Goal: Task Accomplishment & Management: Manage account settings

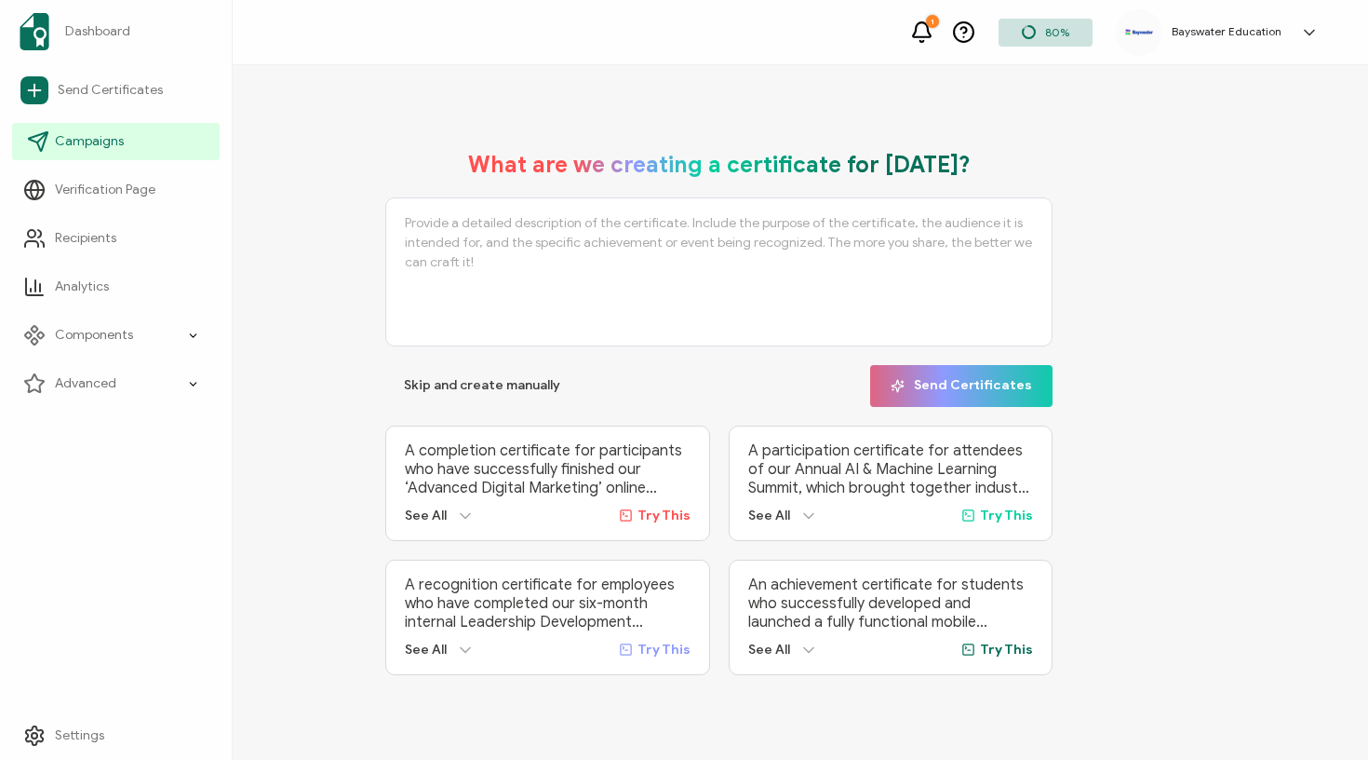
click at [85, 135] on span "Campaigns" at bounding box center [89, 141] width 69 height 19
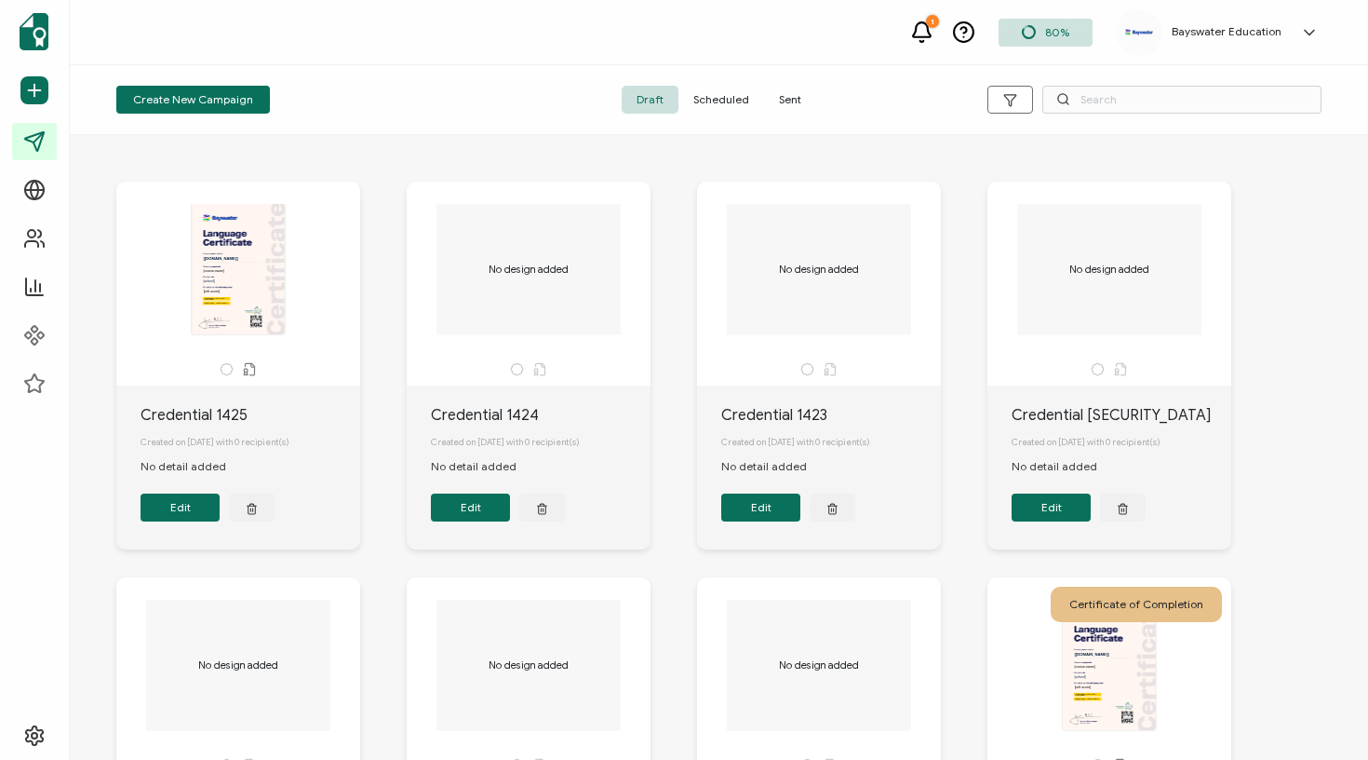
click at [717, 102] on span "Scheduled" at bounding box center [722, 100] width 86 height 28
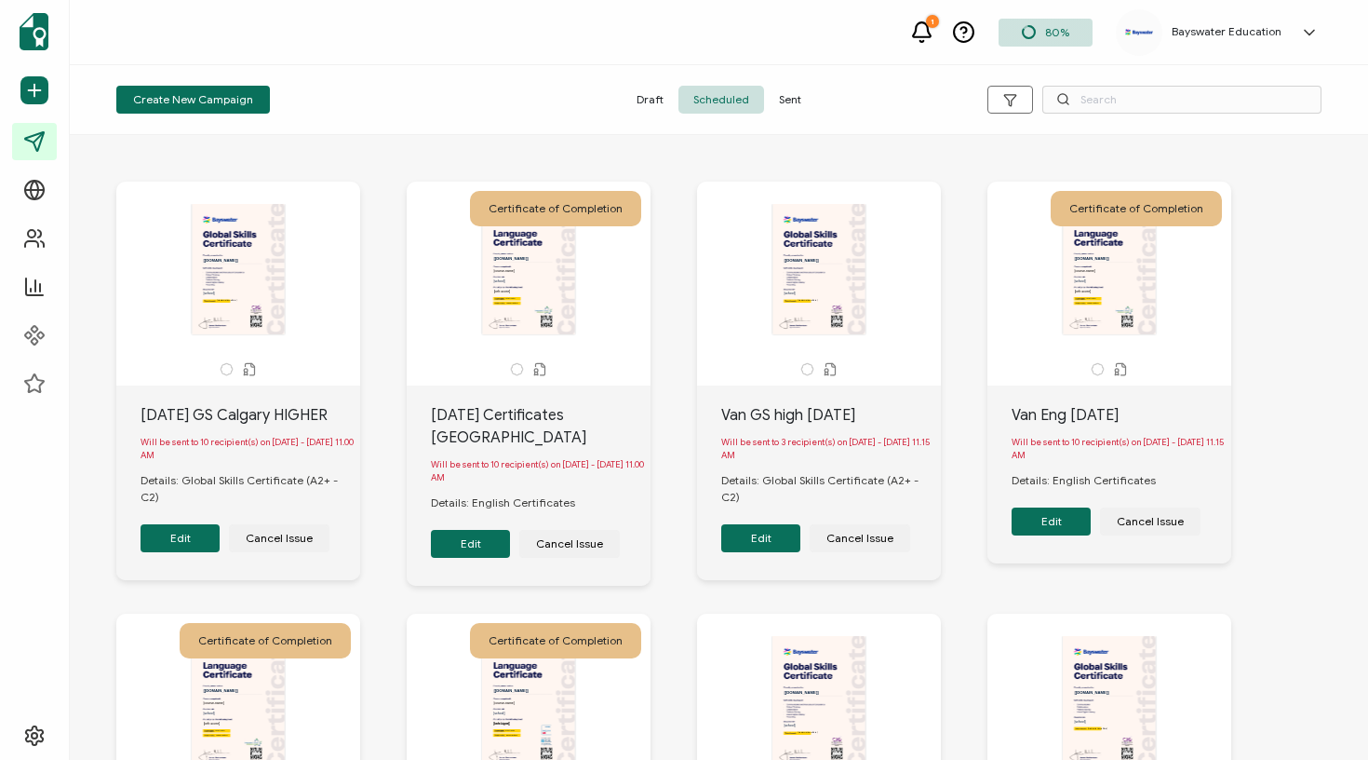
click at [486, 532] on button "Edit" at bounding box center [470, 544] width 79 height 28
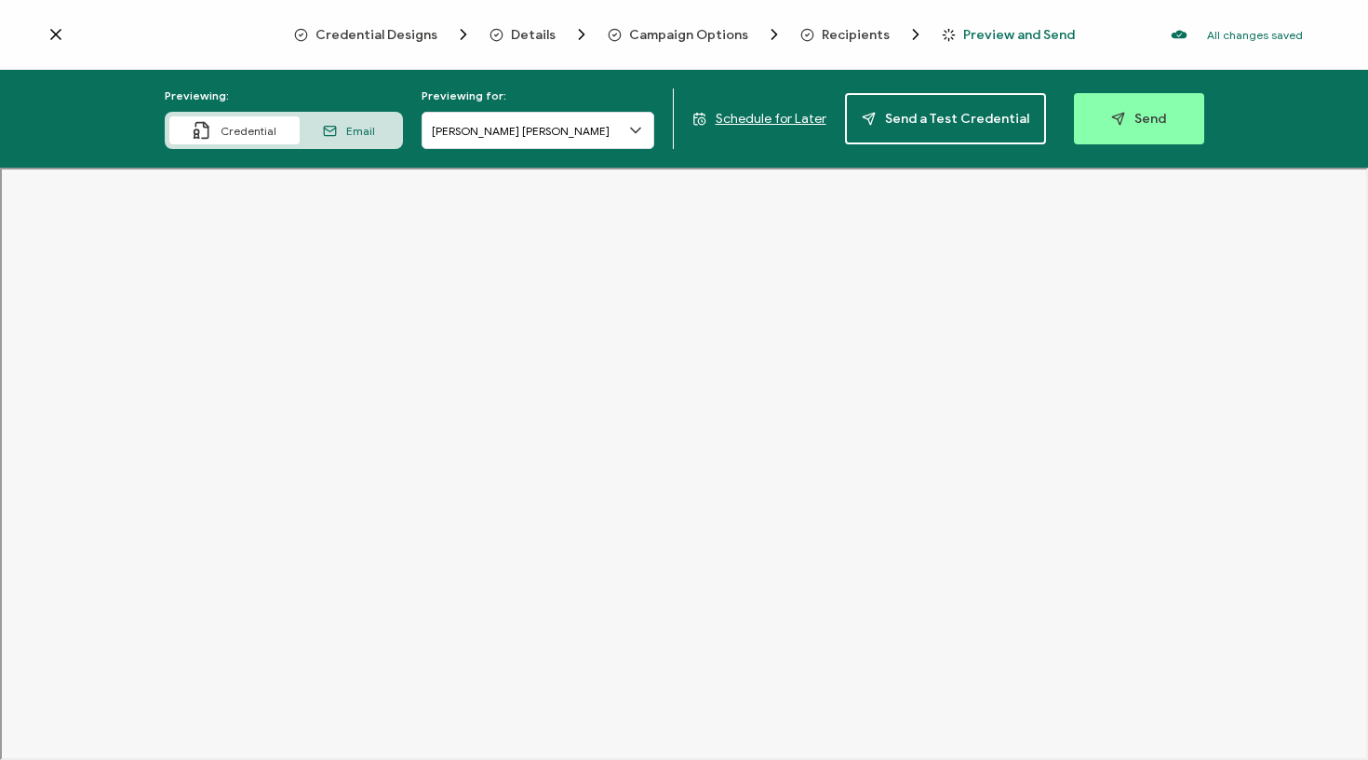
click at [633, 125] on icon at bounding box center [636, 130] width 19 height 19
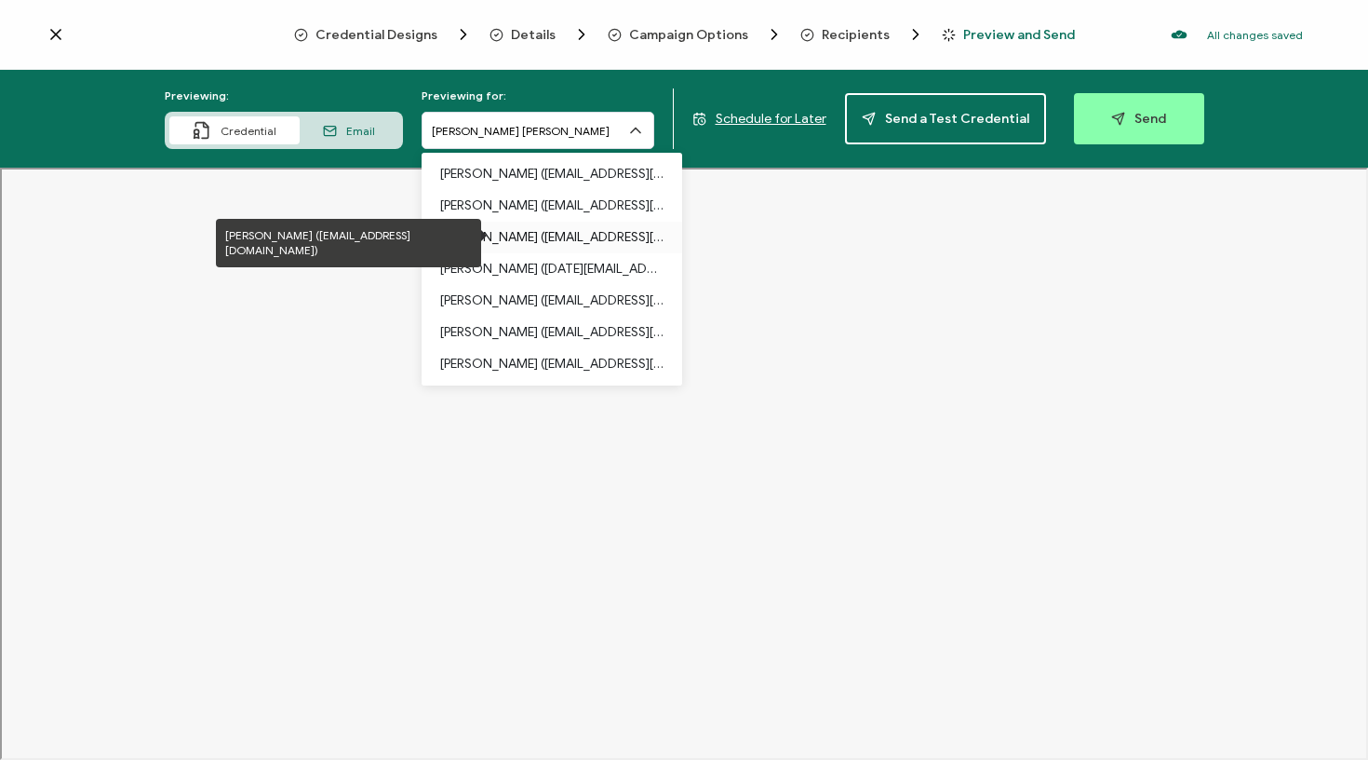
scroll to position [95, 0]
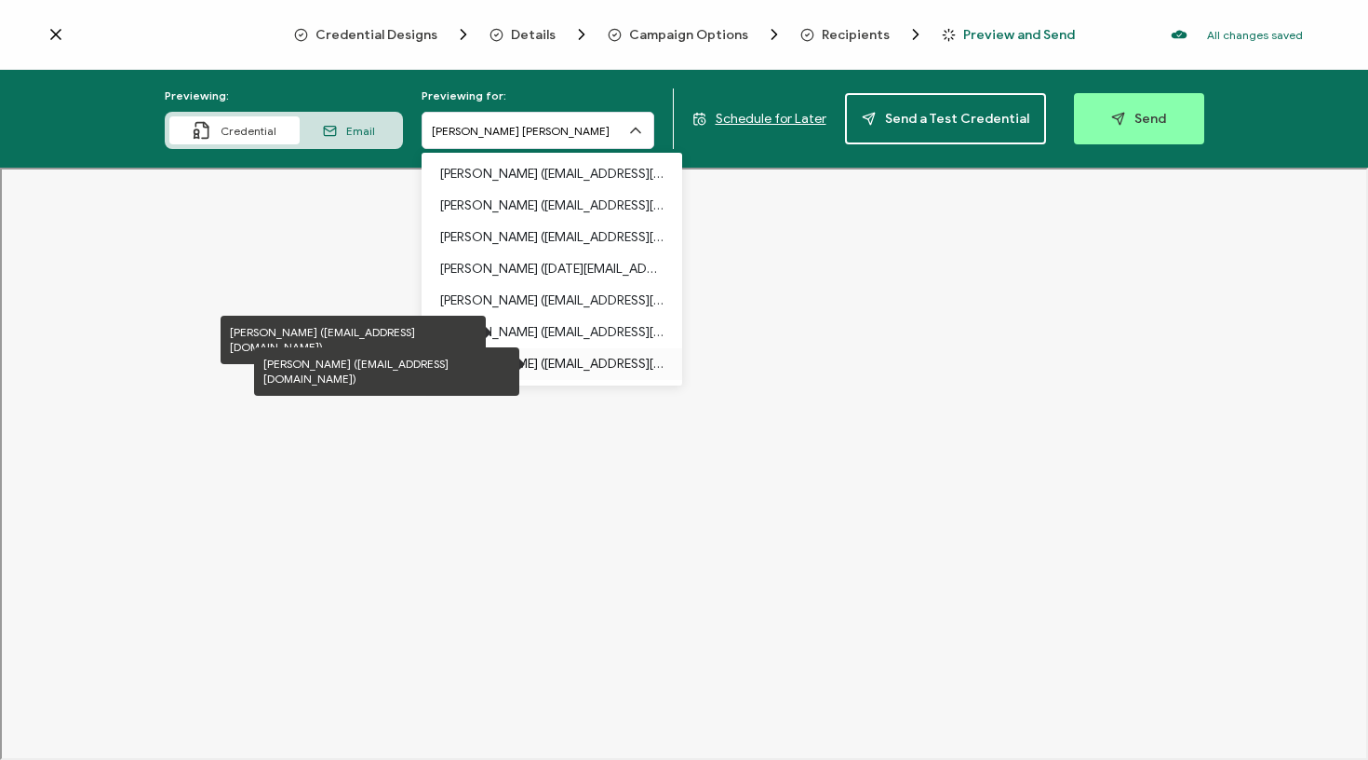
click at [559, 356] on p "[PERSON_NAME] ([EMAIL_ADDRESS][DOMAIN_NAME])" at bounding box center [551, 364] width 223 height 32
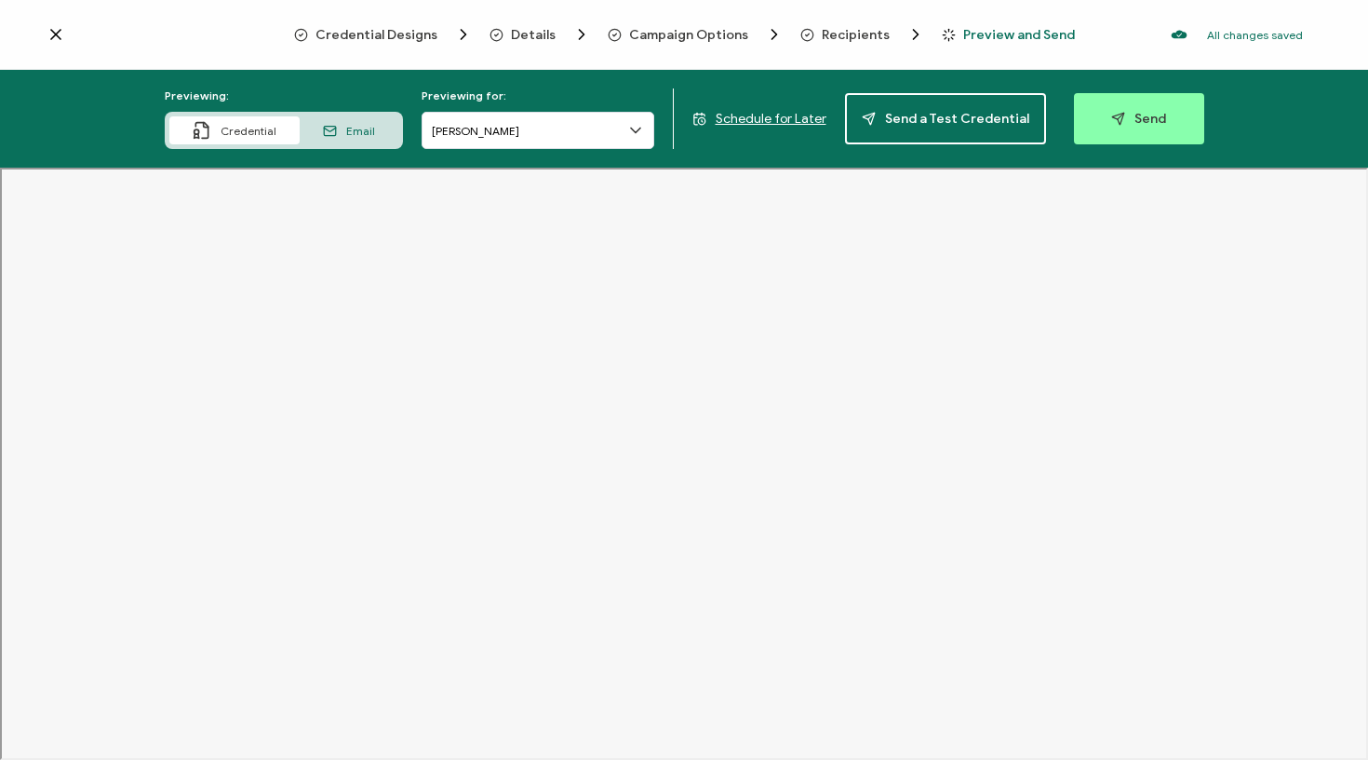
click at [375, 130] on span "Email" at bounding box center [360, 131] width 29 height 14
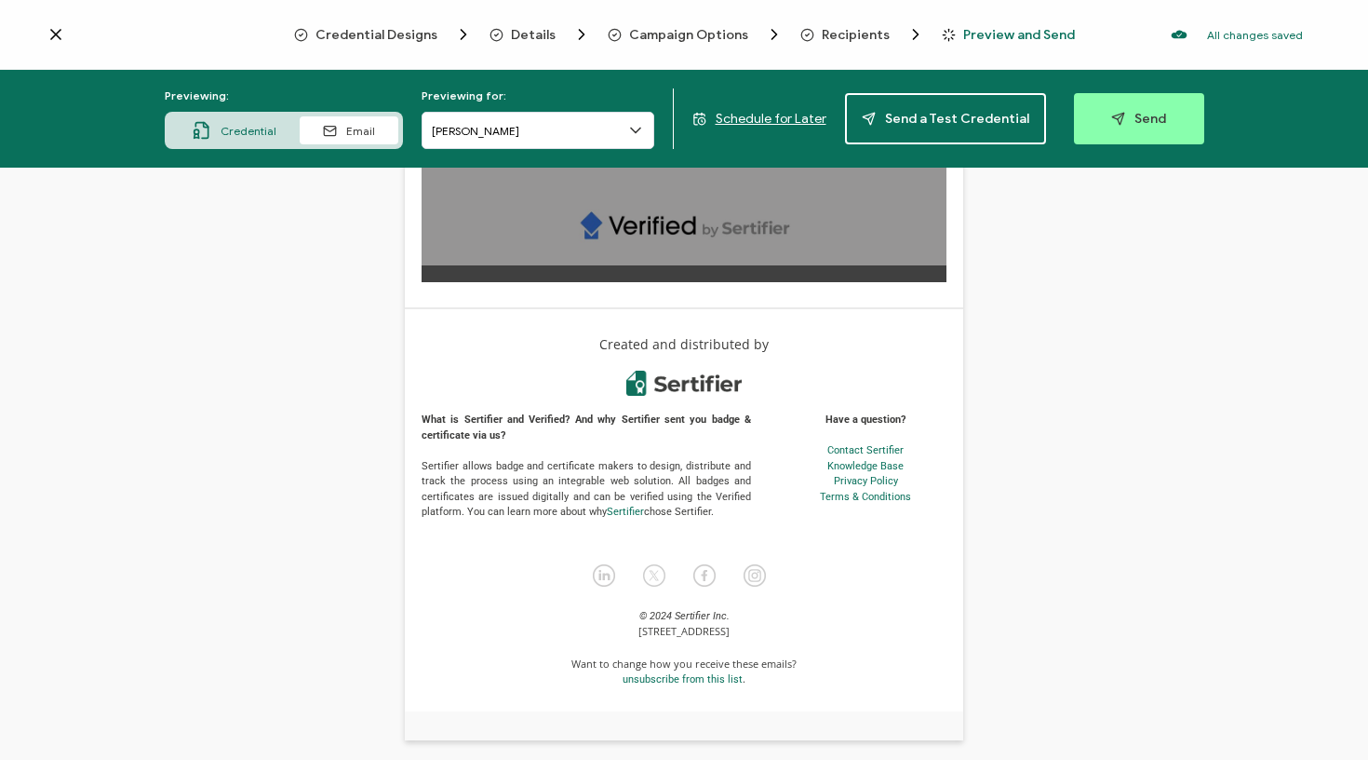
scroll to position [940, 0]
click at [264, 132] on span "Credential" at bounding box center [249, 131] width 56 height 14
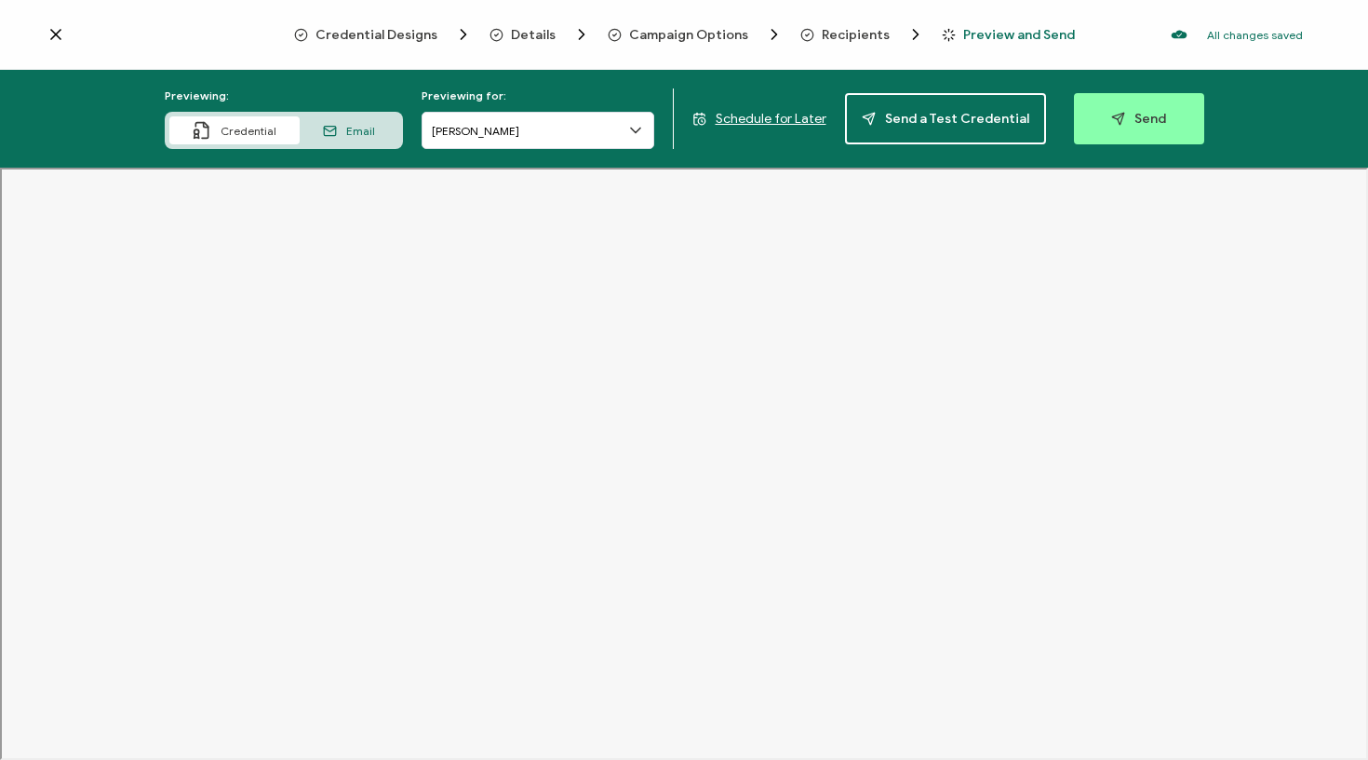
click at [846, 28] on span "Recipients" at bounding box center [856, 35] width 68 height 14
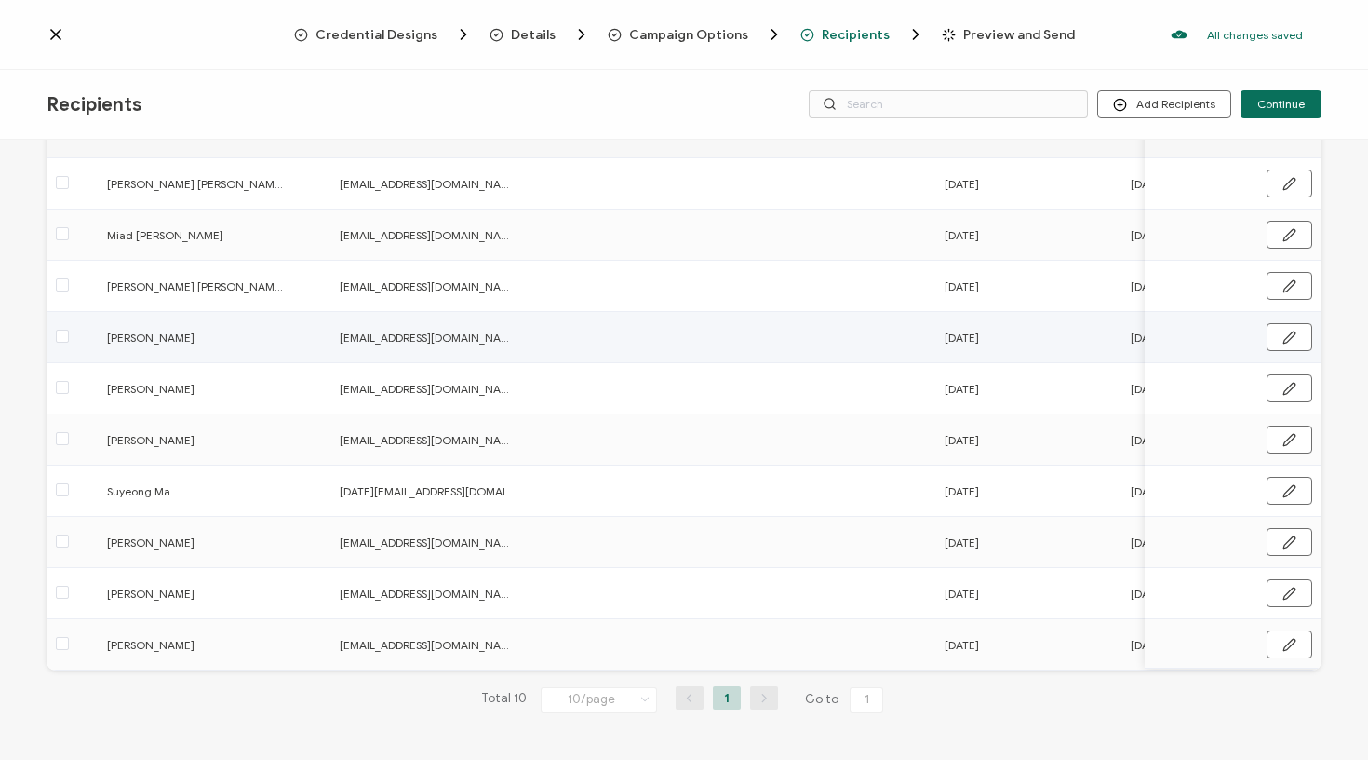
scroll to position [168, 0]
click at [59, 640] on span at bounding box center [62, 643] width 13 height 13
click at [69, 637] on input "checkbox" at bounding box center [69, 637] width 0 height 0
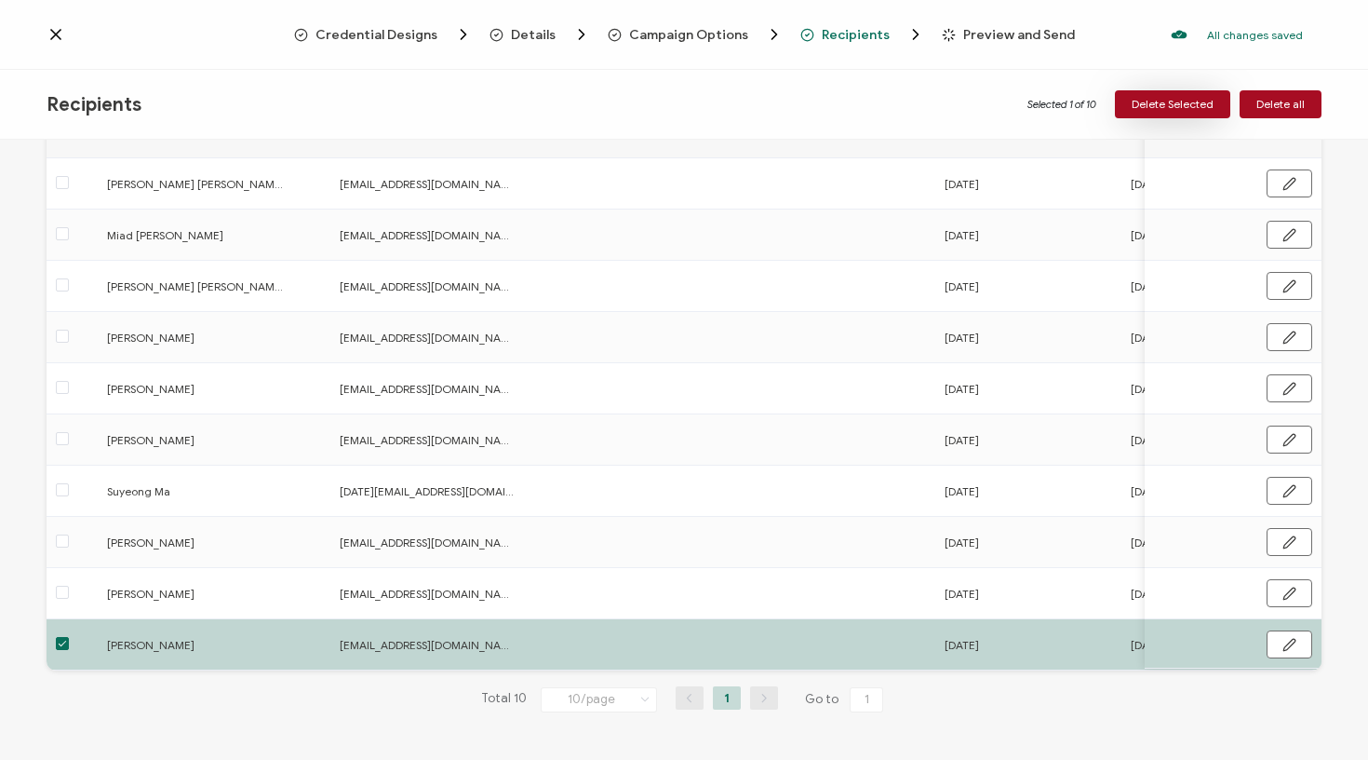
click at [1177, 105] on span "Delete Selected" at bounding box center [1173, 104] width 82 height 11
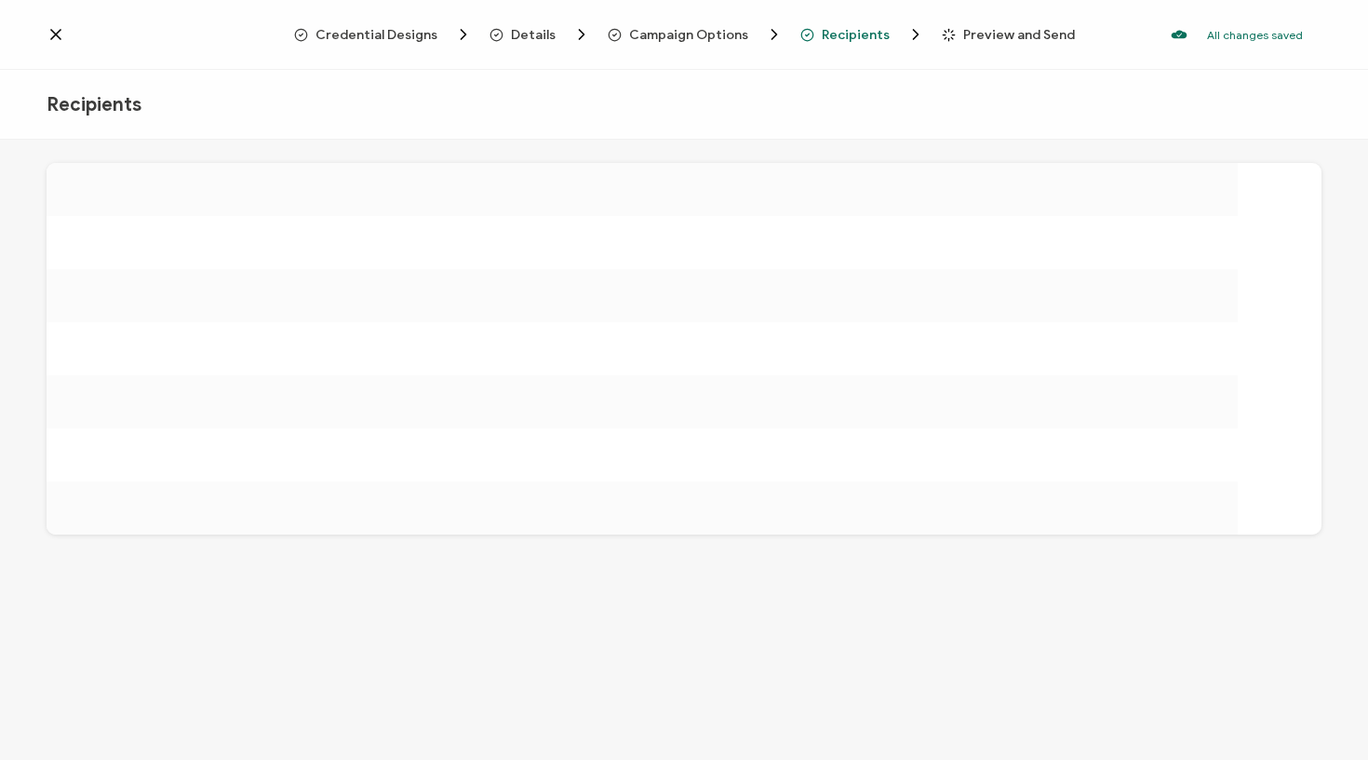
scroll to position [0, 0]
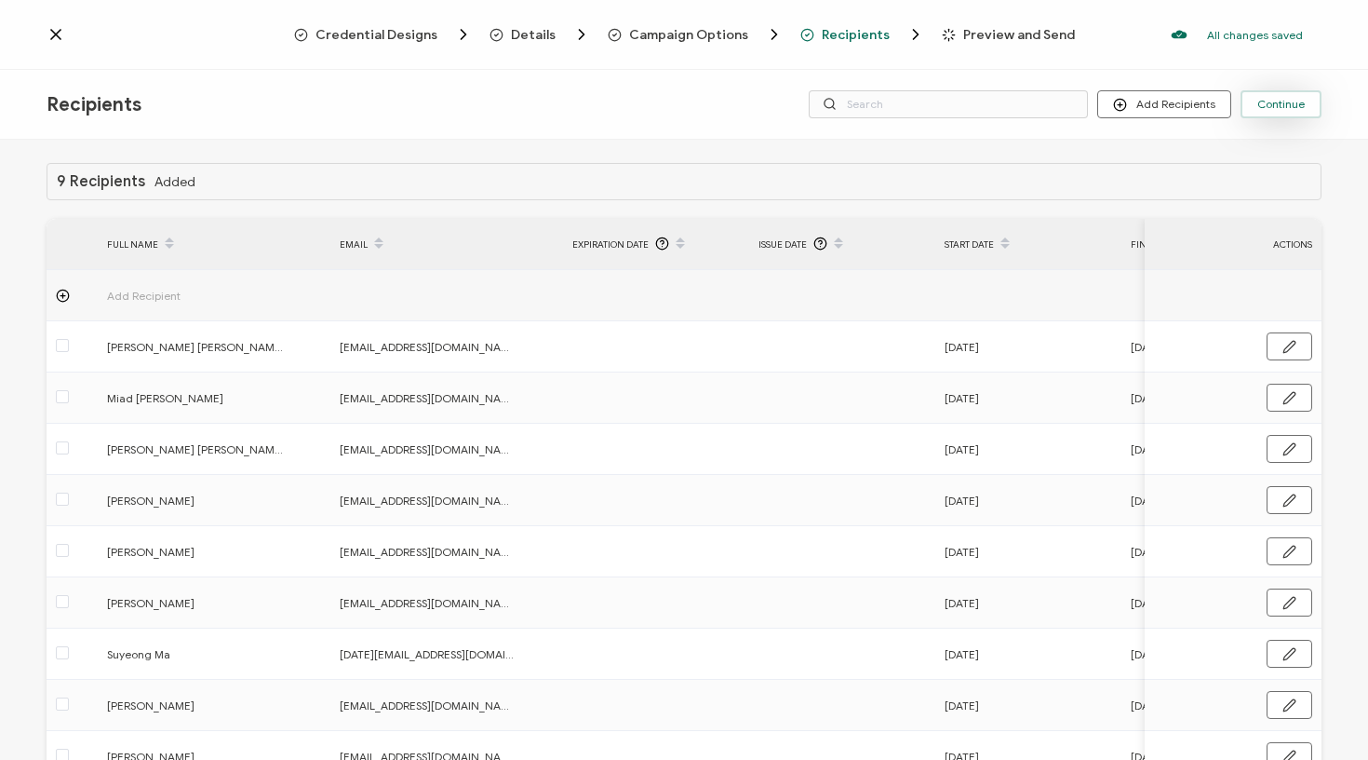
click at [1263, 104] on span "Continue" at bounding box center [1281, 104] width 47 height 11
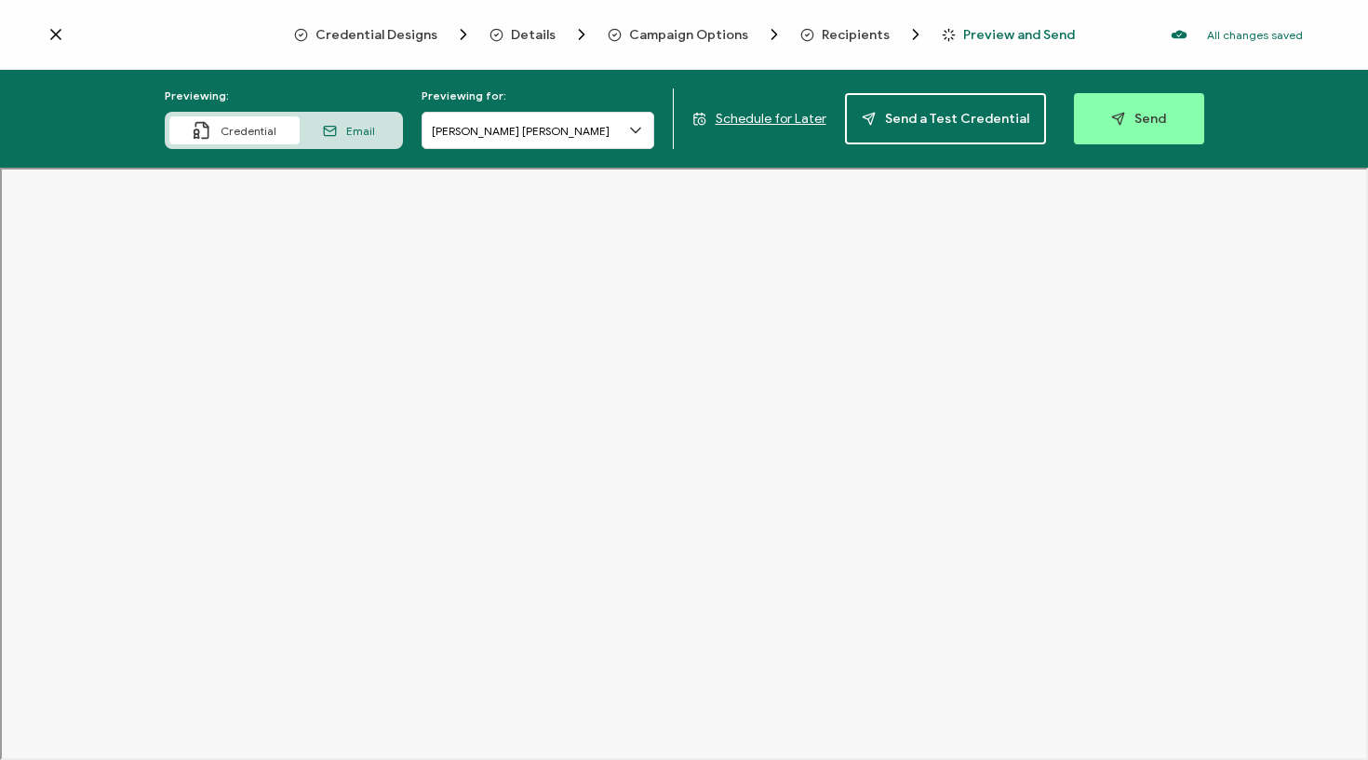
click at [746, 119] on span "Schedule for Later" at bounding box center [771, 119] width 111 height 16
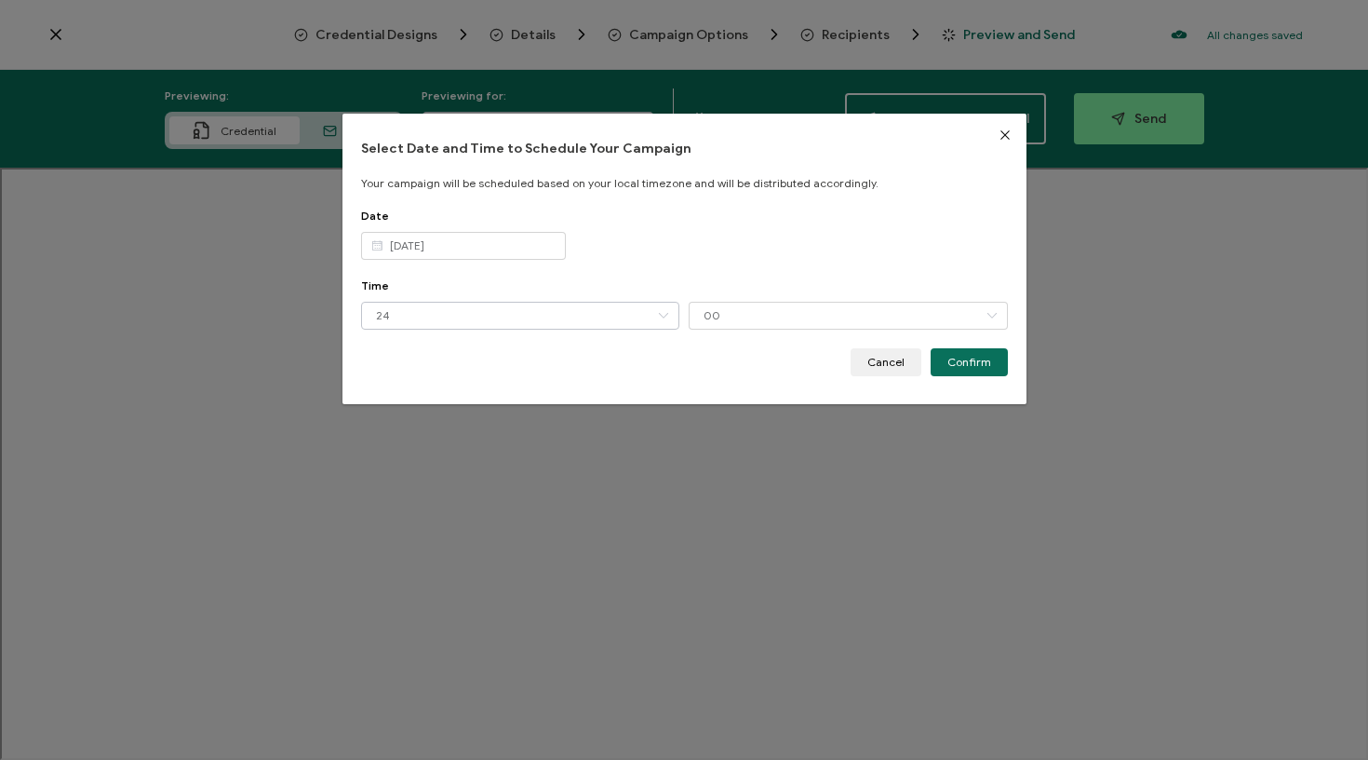
click at [660, 307] on icon "dialog" at bounding box center [663, 316] width 23 height 28
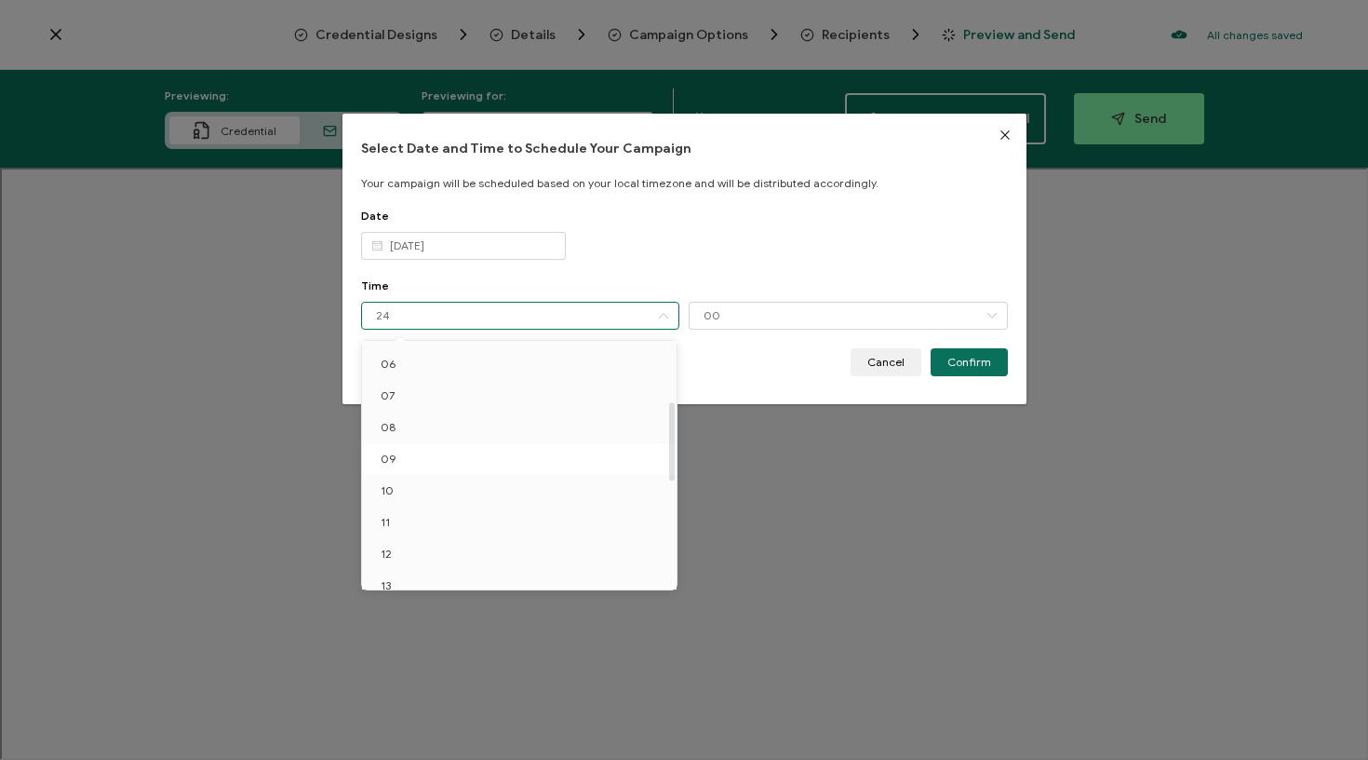
scroll to position [189, 0]
click at [389, 522] on span "11" at bounding box center [385, 521] width 9 height 14
click at [885, 358] on span "Cancel" at bounding box center [886, 362] width 37 height 11
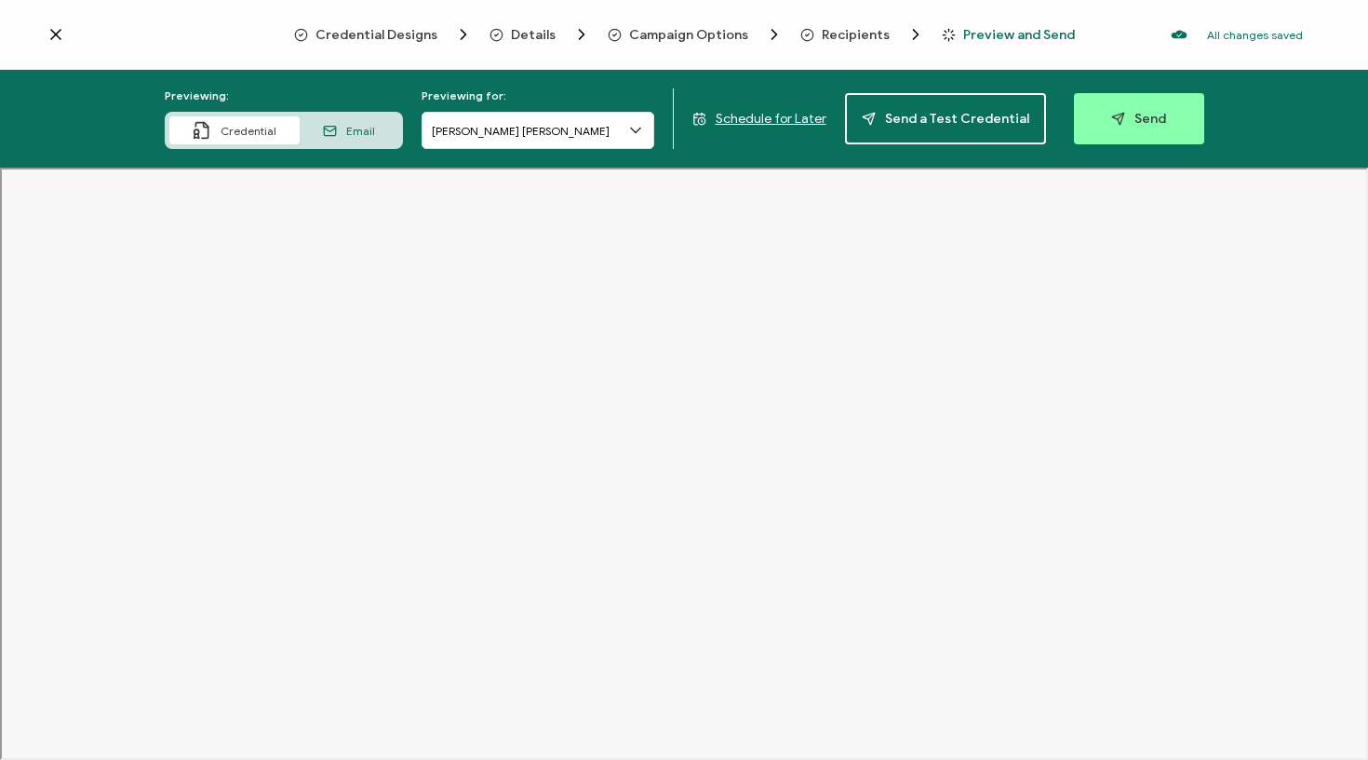
click at [57, 30] on icon at bounding box center [56, 34] width 19 height 19
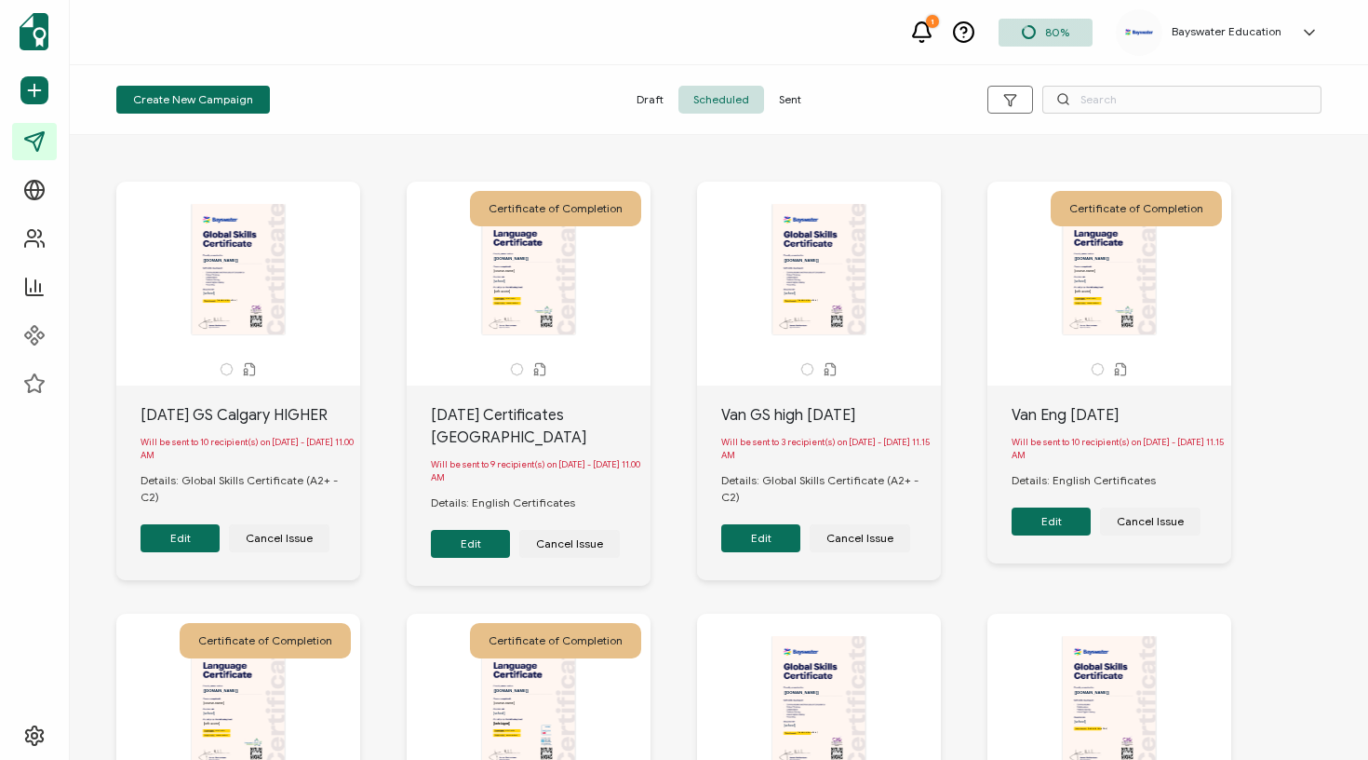
click at [209, 546] on button "Edit" at bounding box center [180, 538] width 79 height 28
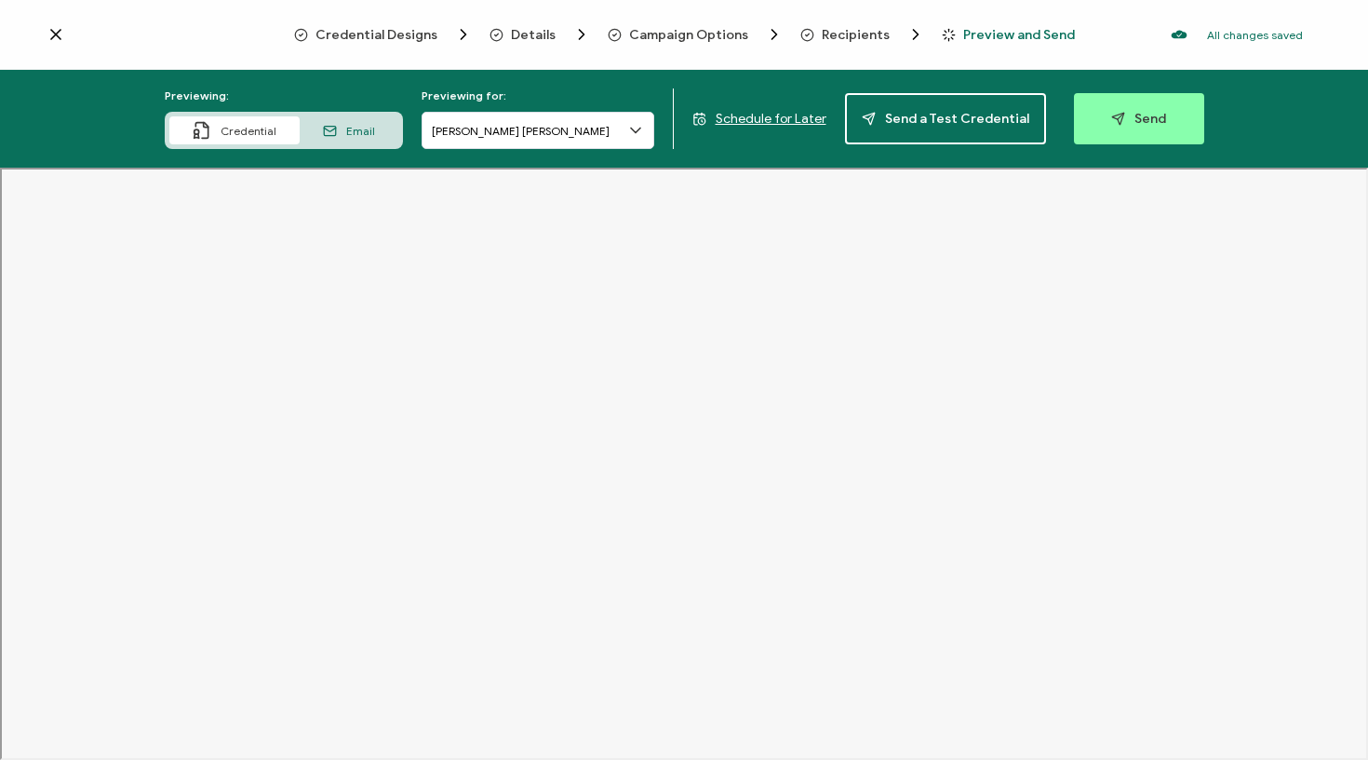
click at [849, 31] on span "Recipients" at bounding box center [856, 35] width 68 height 14
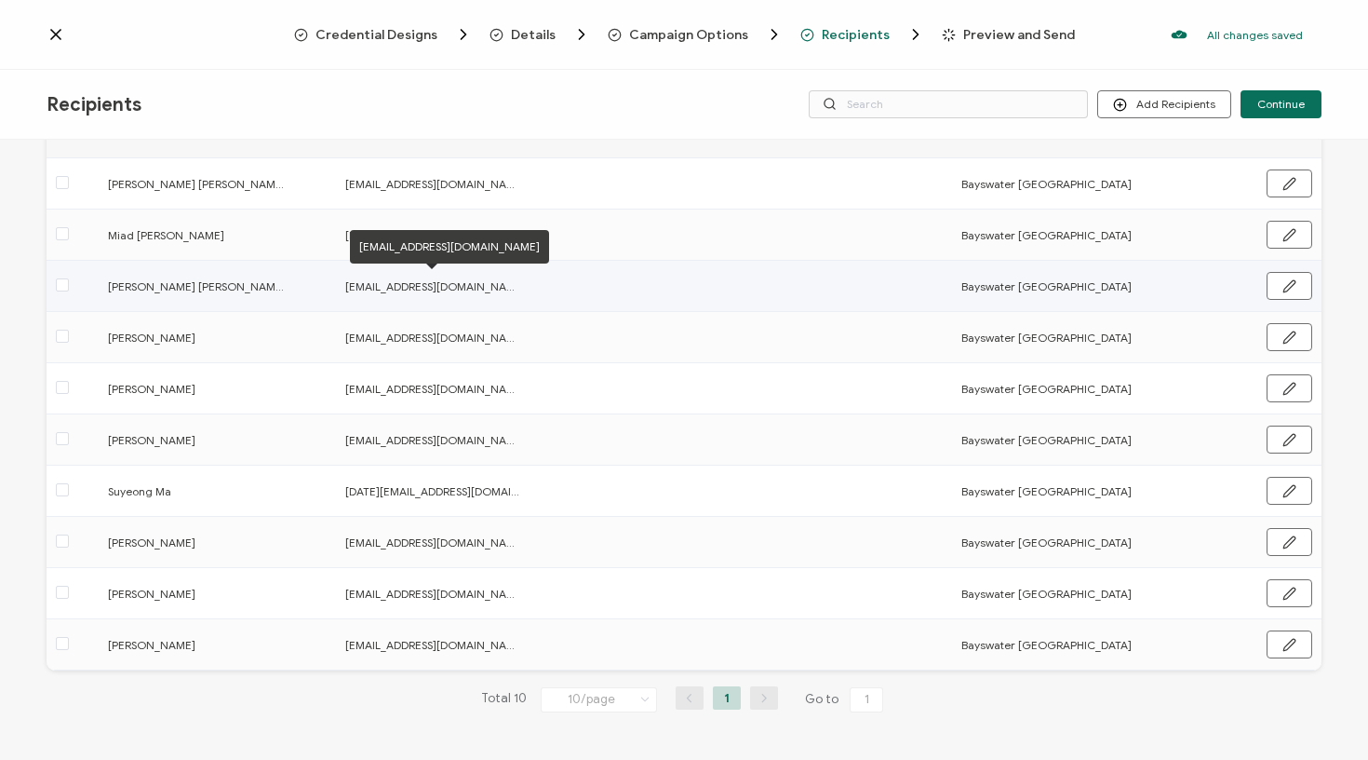
scroll to position [163, 0]
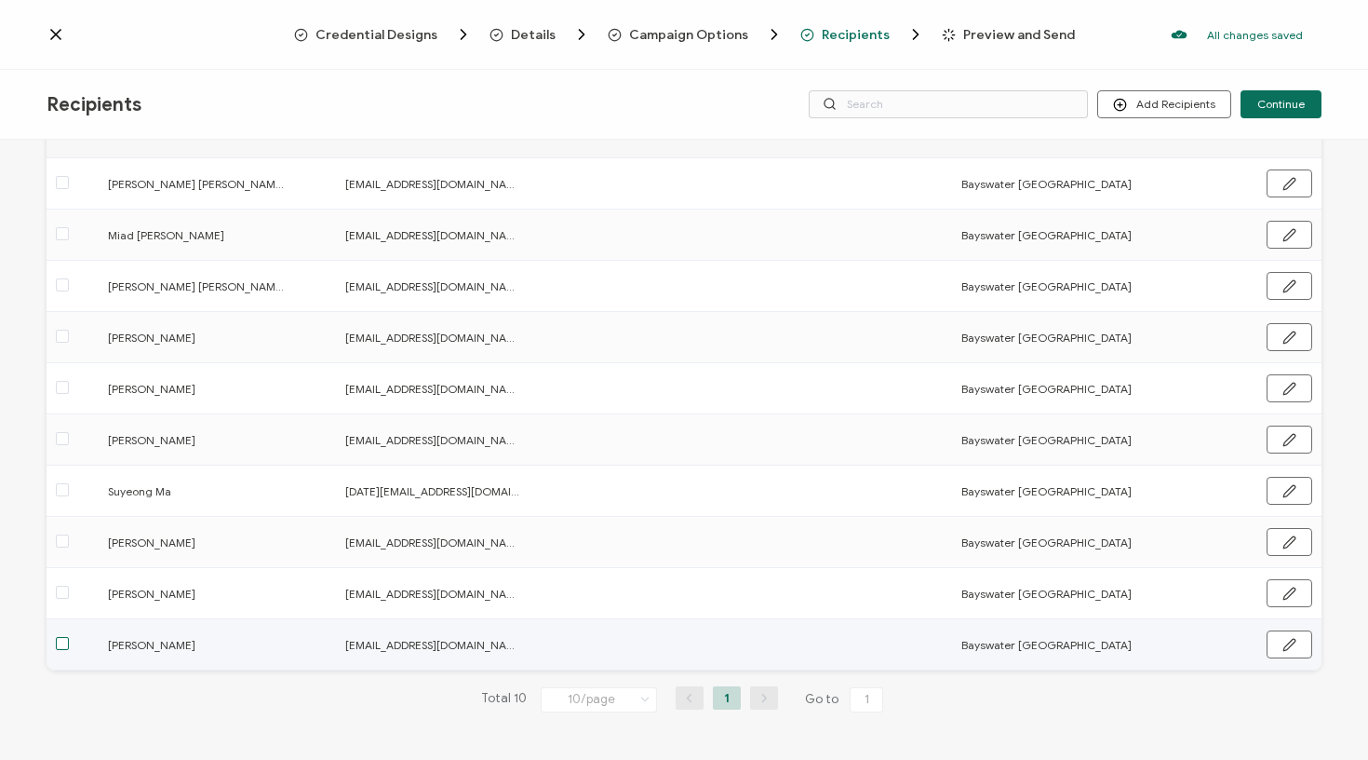
click at [59, 649] on span at bounding box center [62, 643] width 13 height 13
click at [69, 637] on input "checkbox" at bounding box center [69, 637] width 0 height 0
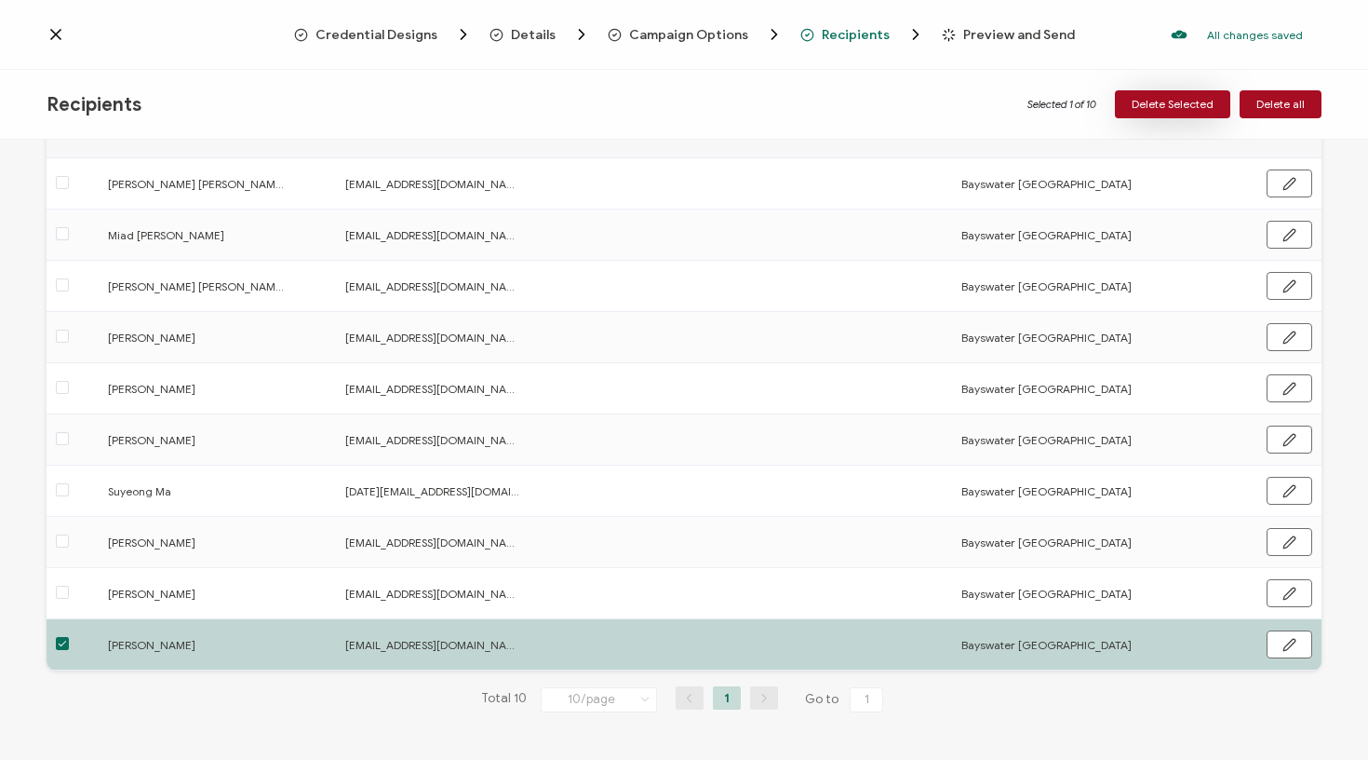
click at [1149, 99] on span "Delete Selected" at bounding box center [1173, 104] width 82 height 11
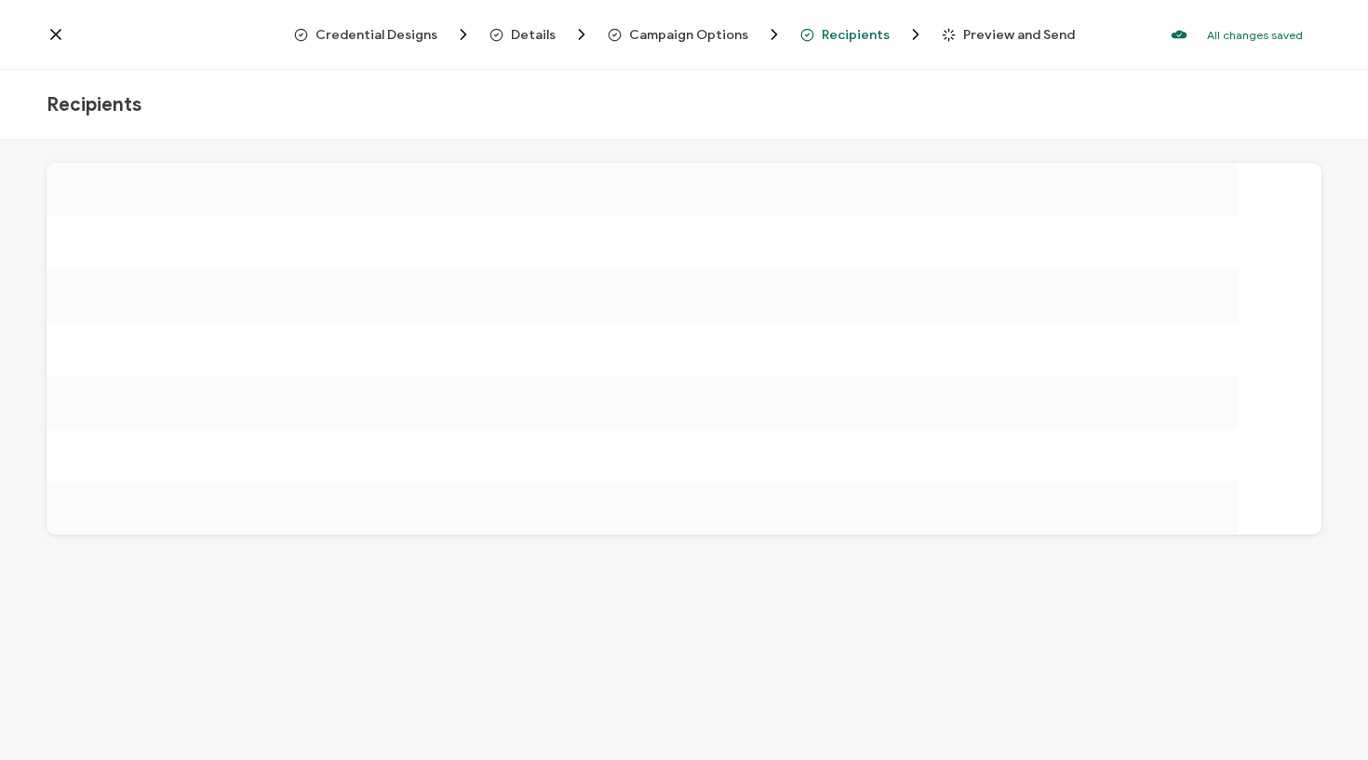
scroll to position [0, 0]
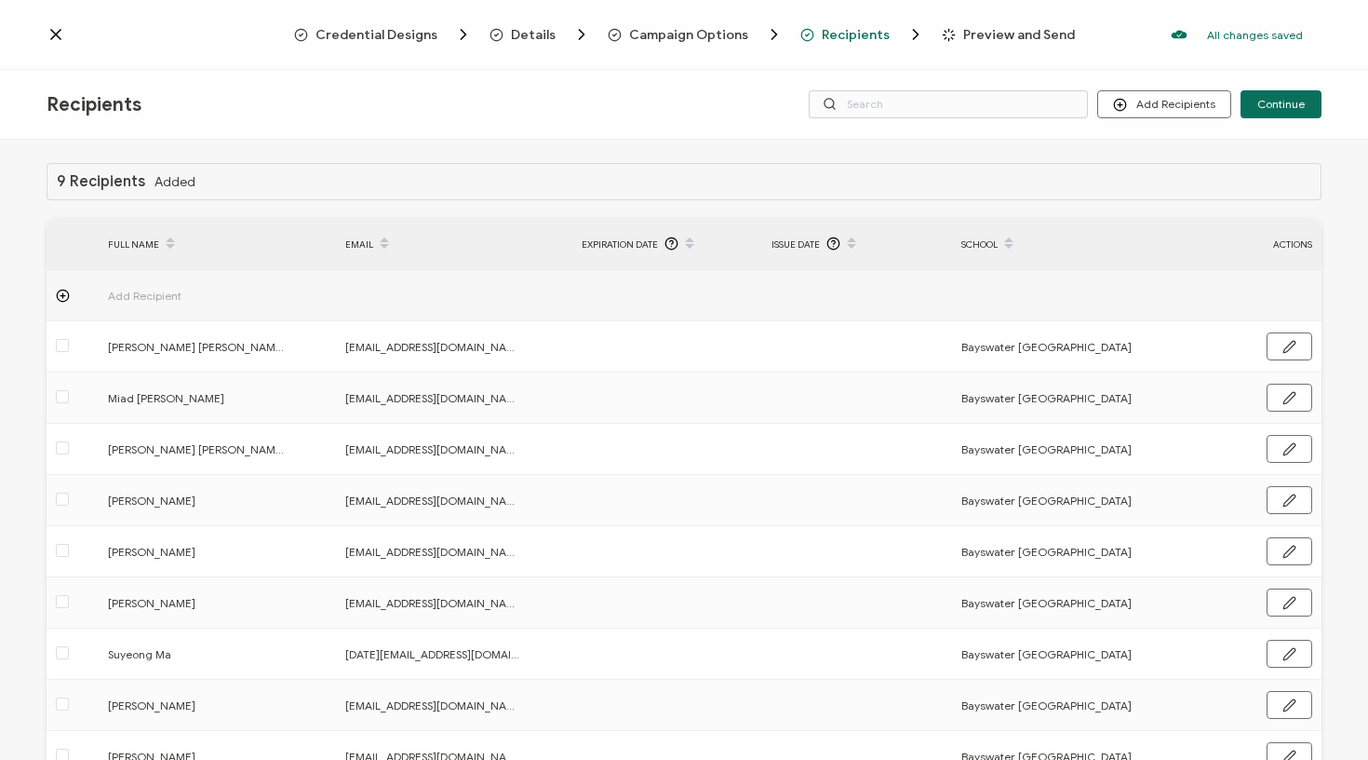
click at [1004, 36] on span "Preview and Send" at bounding box center [1019, 35] width 112 height 14
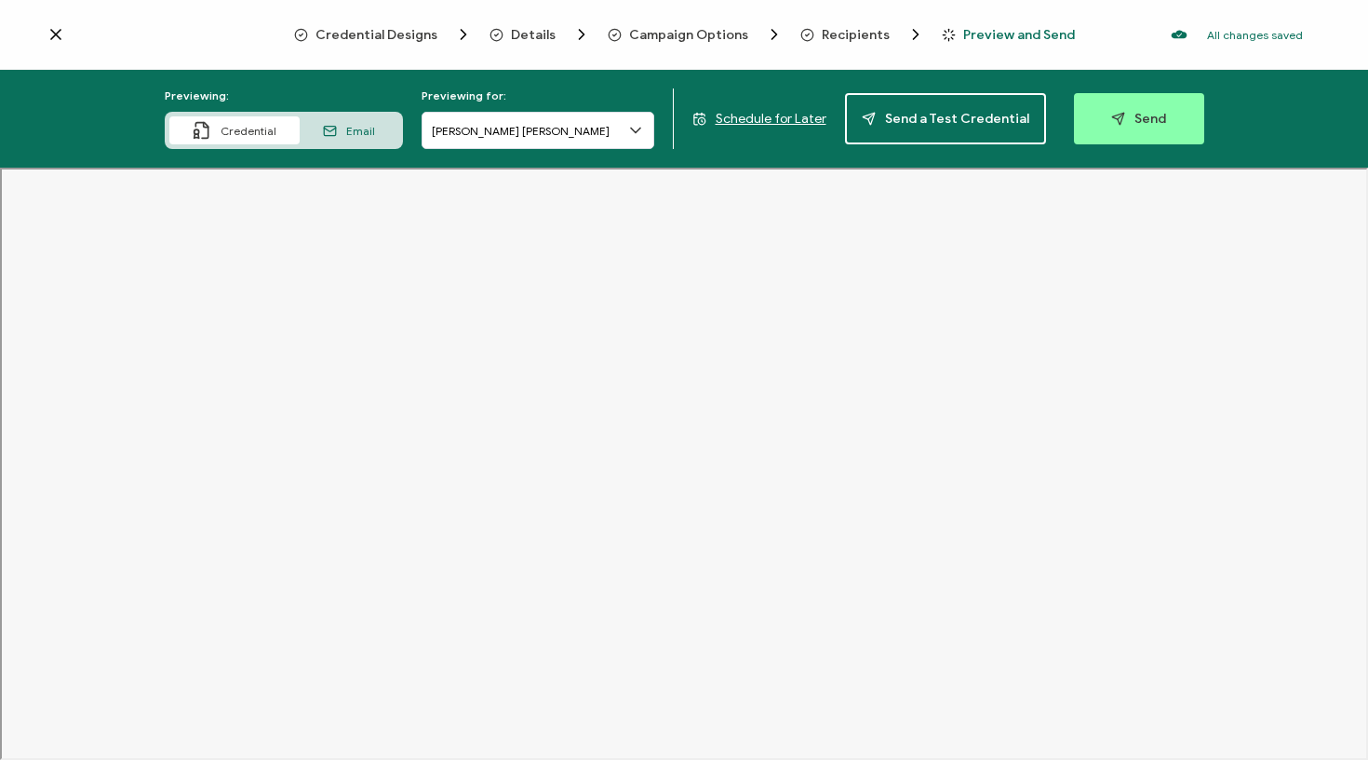
click at [65, 35] on div at bounding box center [171, 34] width 248 height 19
click at [57, 34] on icon at bounding box center [55, 34] width 9 height 9
